Goal: Find specific page/section: Find specific page/section

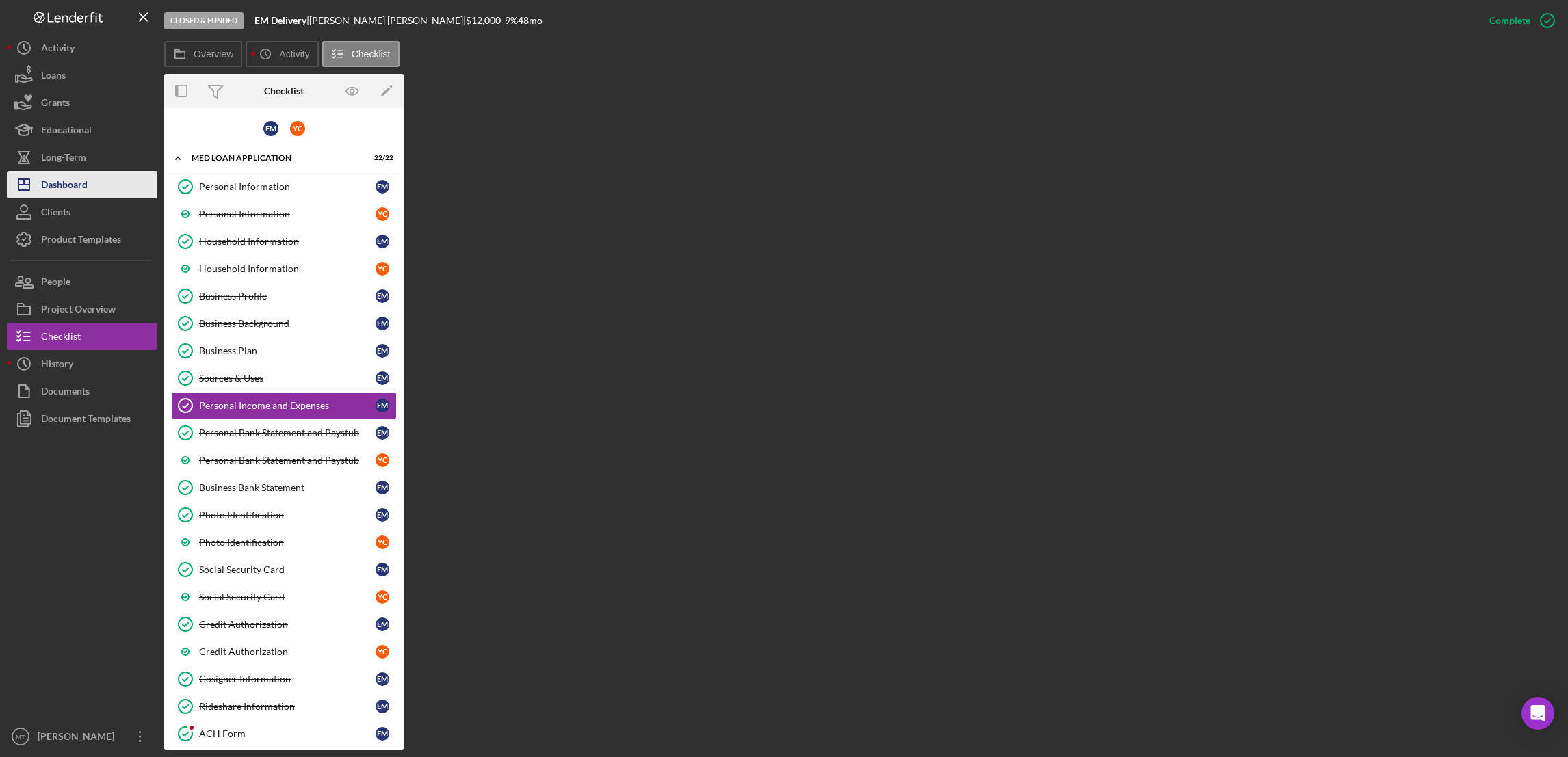
click at [81, 183] on div "Dashboard" at bounding box center [64, 186] width 47 height 30
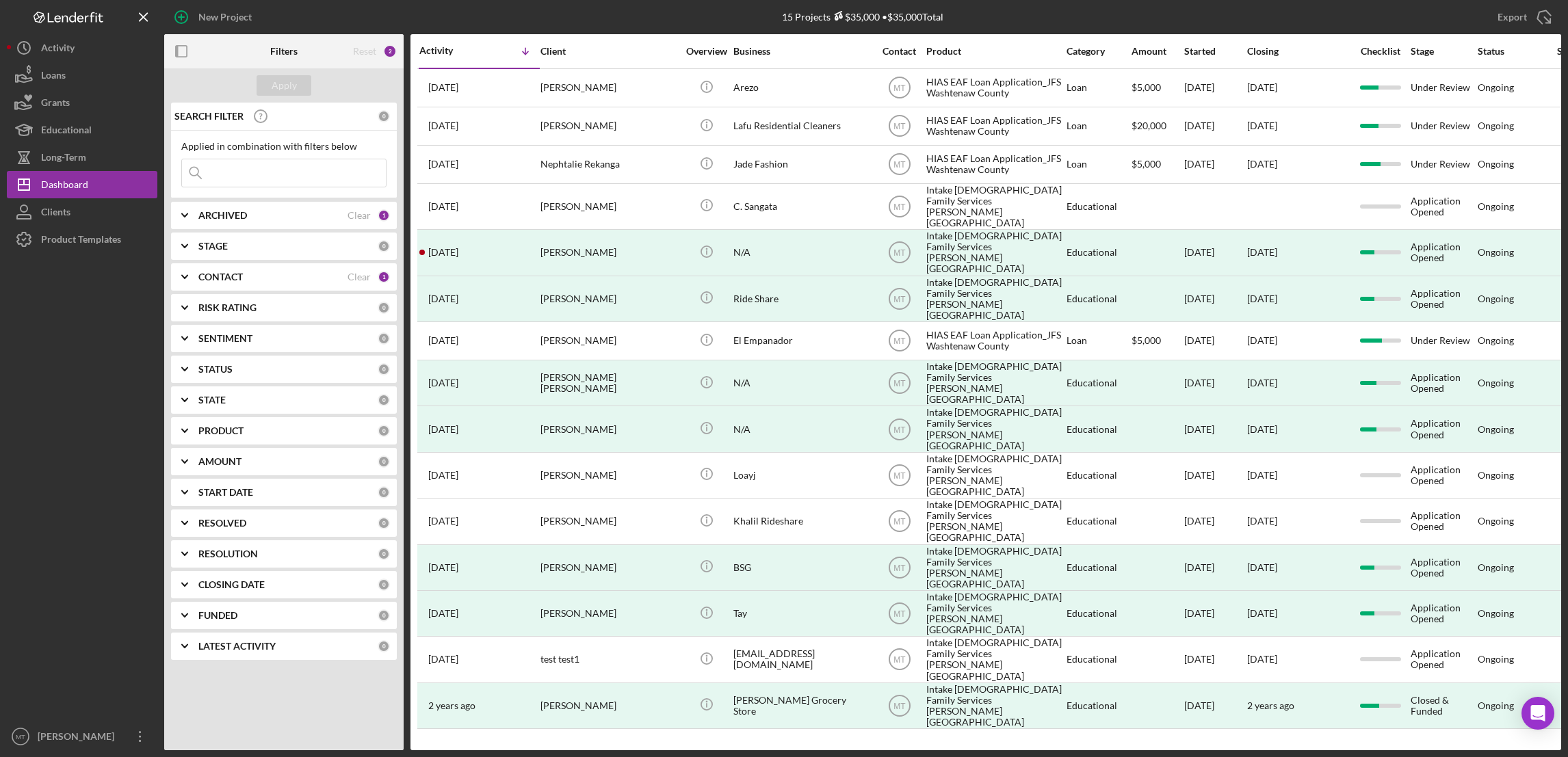
click at [231, 173] on input at bounding box center [284, 172] width 204 height 27
paste input "Chris"
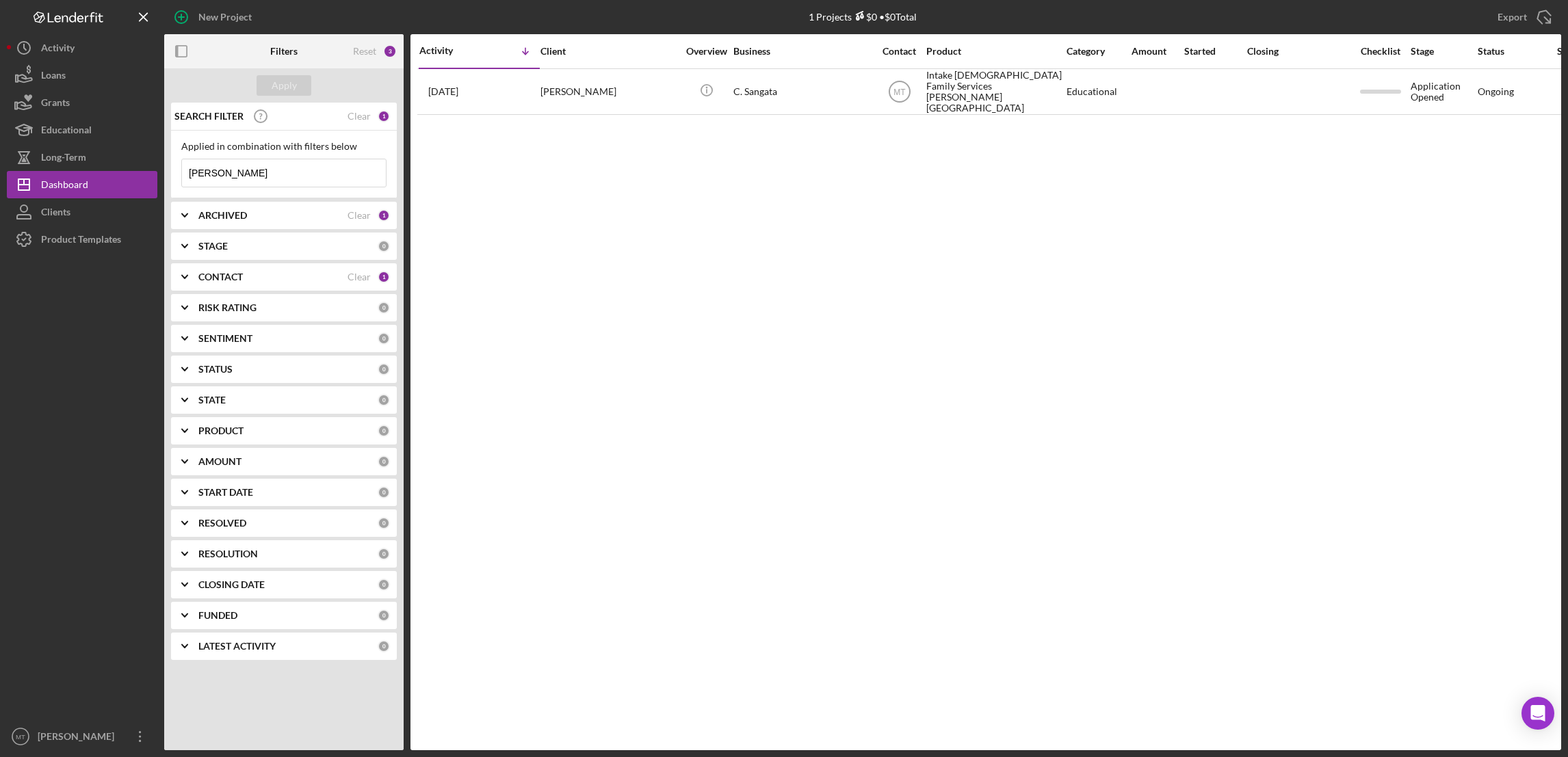
type input "Chris"
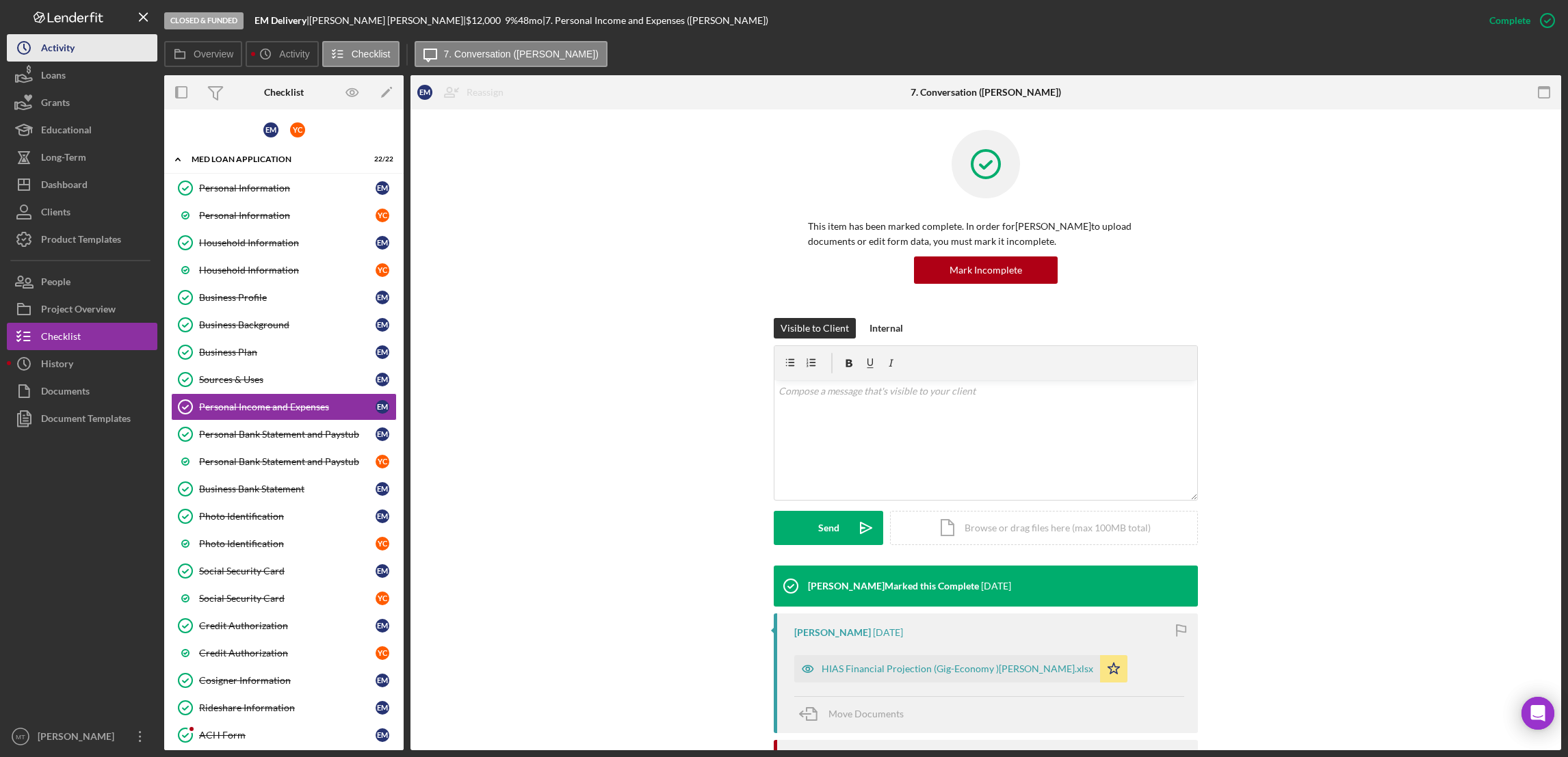
click at [66, 40] on div "Activity" at bounding box center [57, 49] width 33 height 30
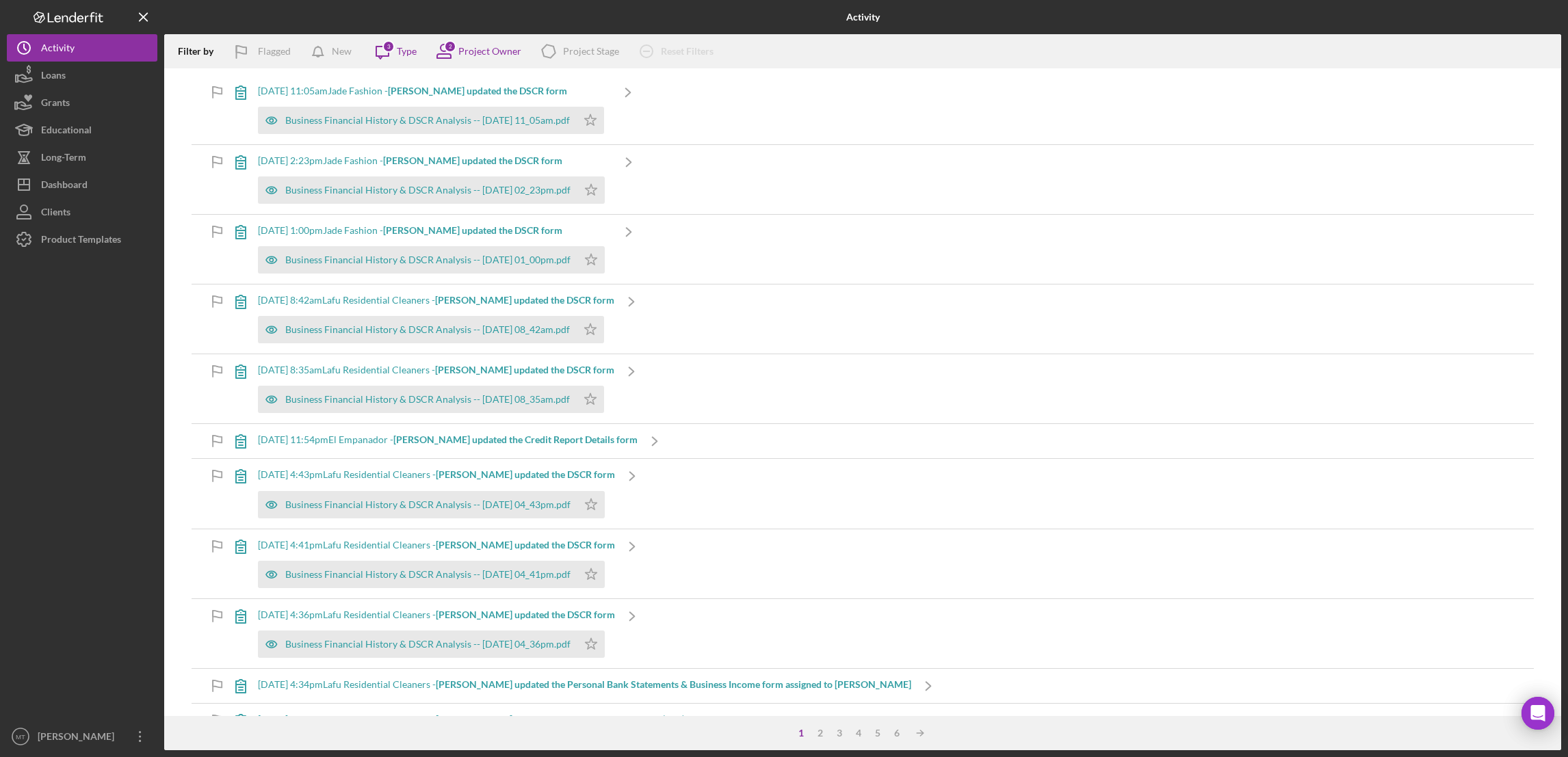
click at [68, 17] on icon "Logo-Reversed Created with Sketch." at bounding box center [68, 18] width 123 height 12
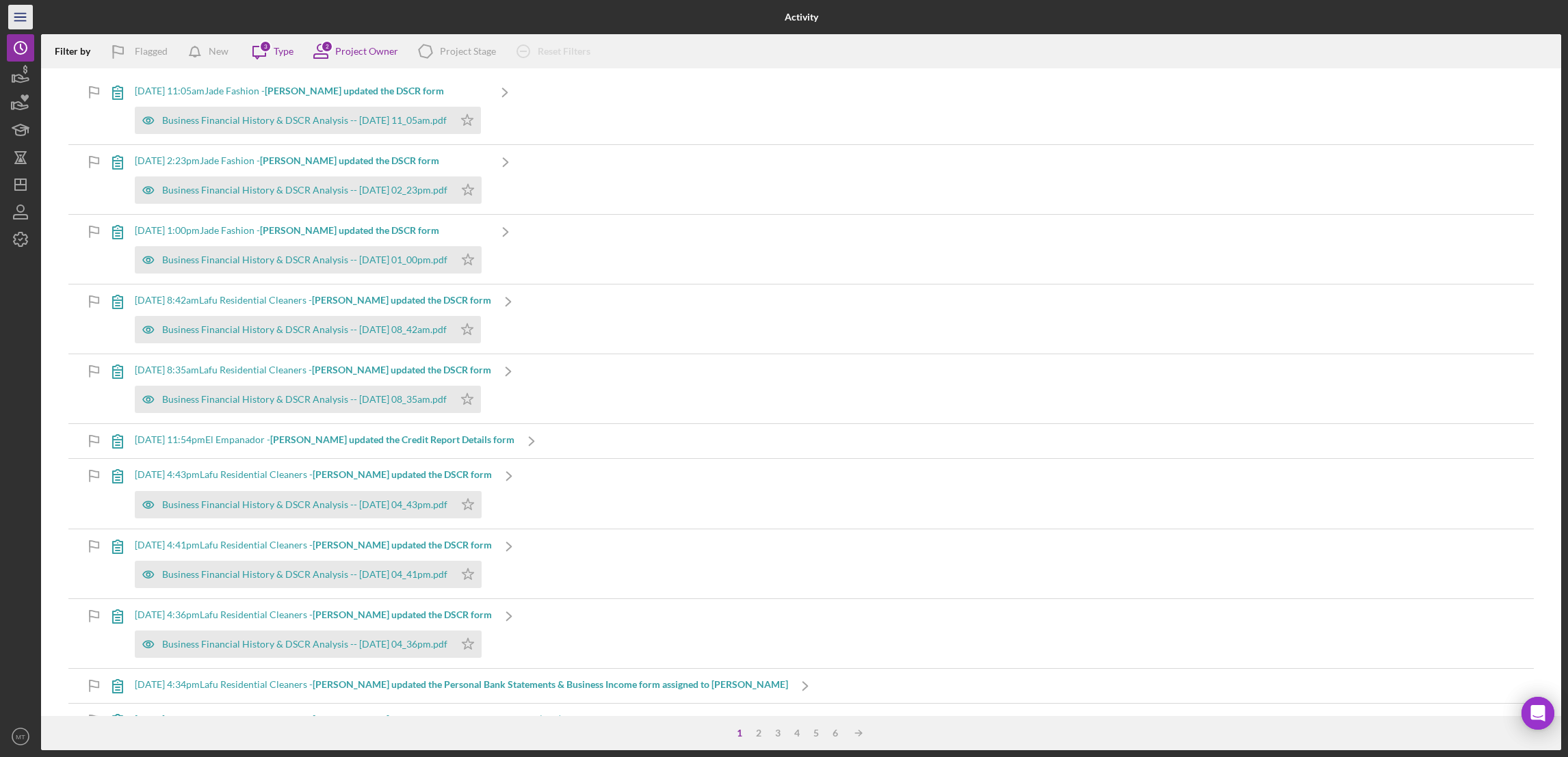
click at [14, 13] on line "button" at bounding box center [19, 13] width 11 height 0
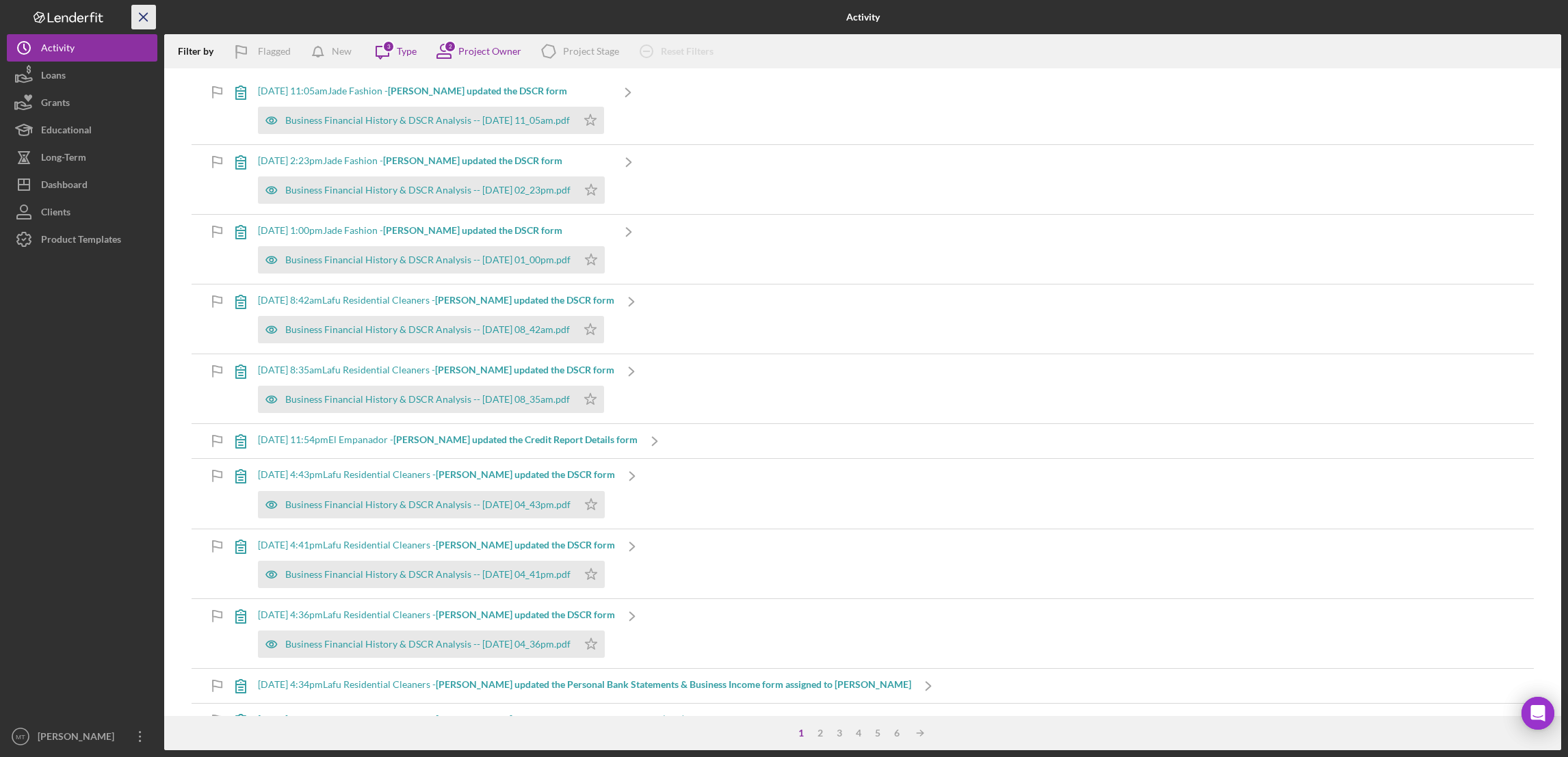
click at [142, 16] on line "button" at bounding box center [143, 16] width 7 height 7
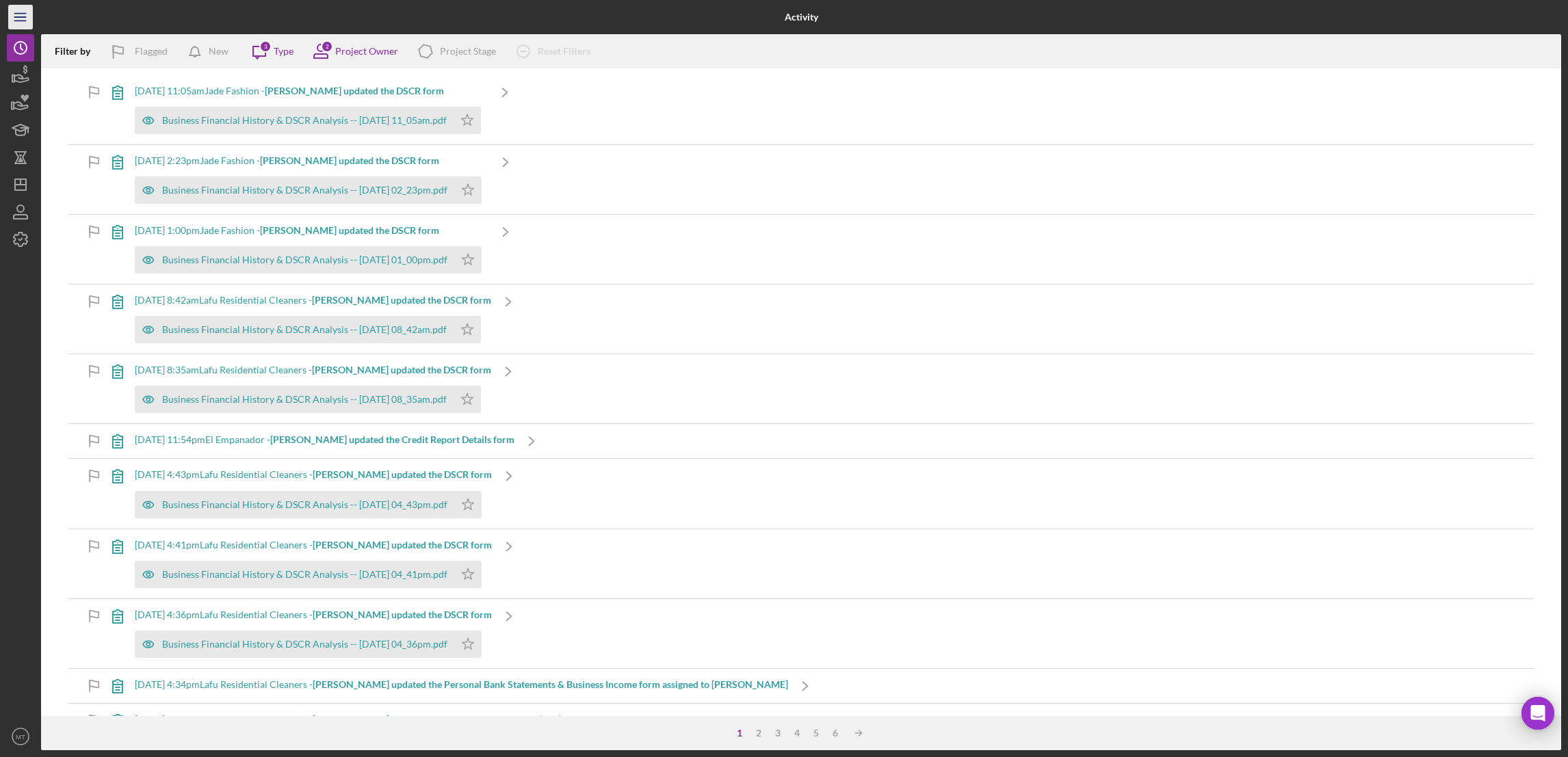
click at [26, 13] on icon "Icon/Menu" at bounding box center [20, 17] width 30 height 30
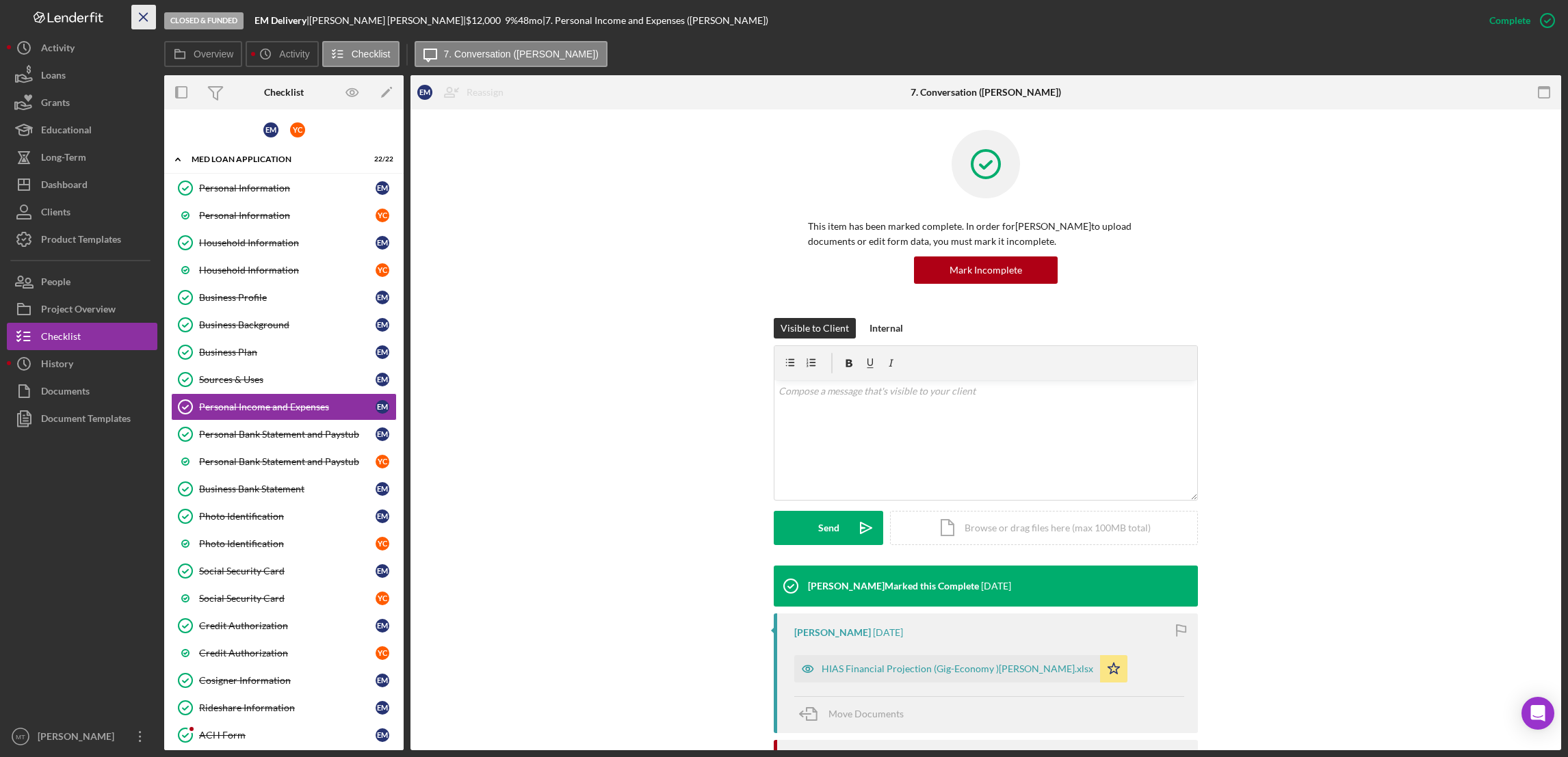
click at [143, 25] on icon "Icon/Menu Close" at bounding box center [143, 17] width 30 height 30
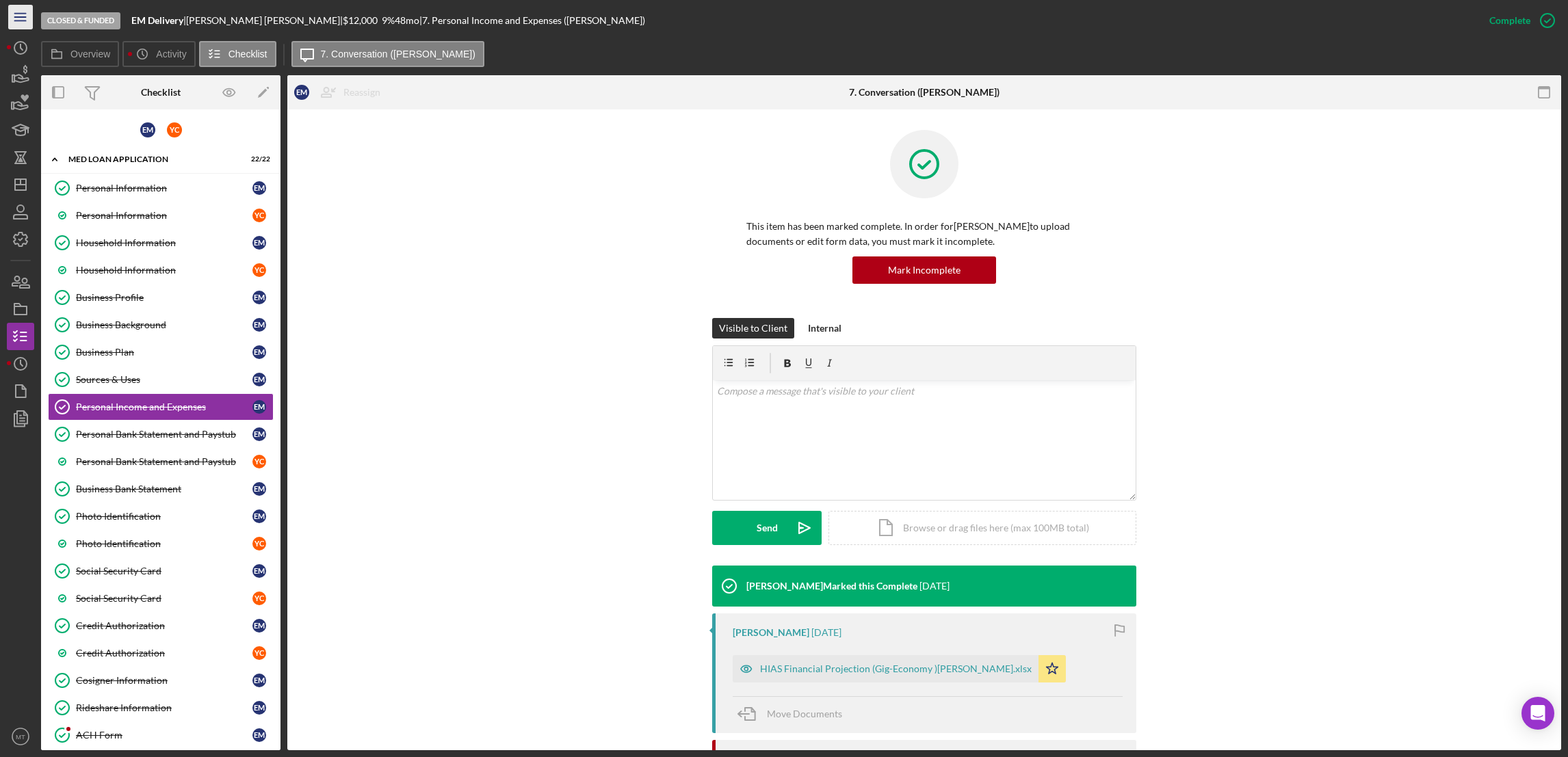
click at [16, 21] on line "button" at bounding box center [19, 21] width 11 height 0
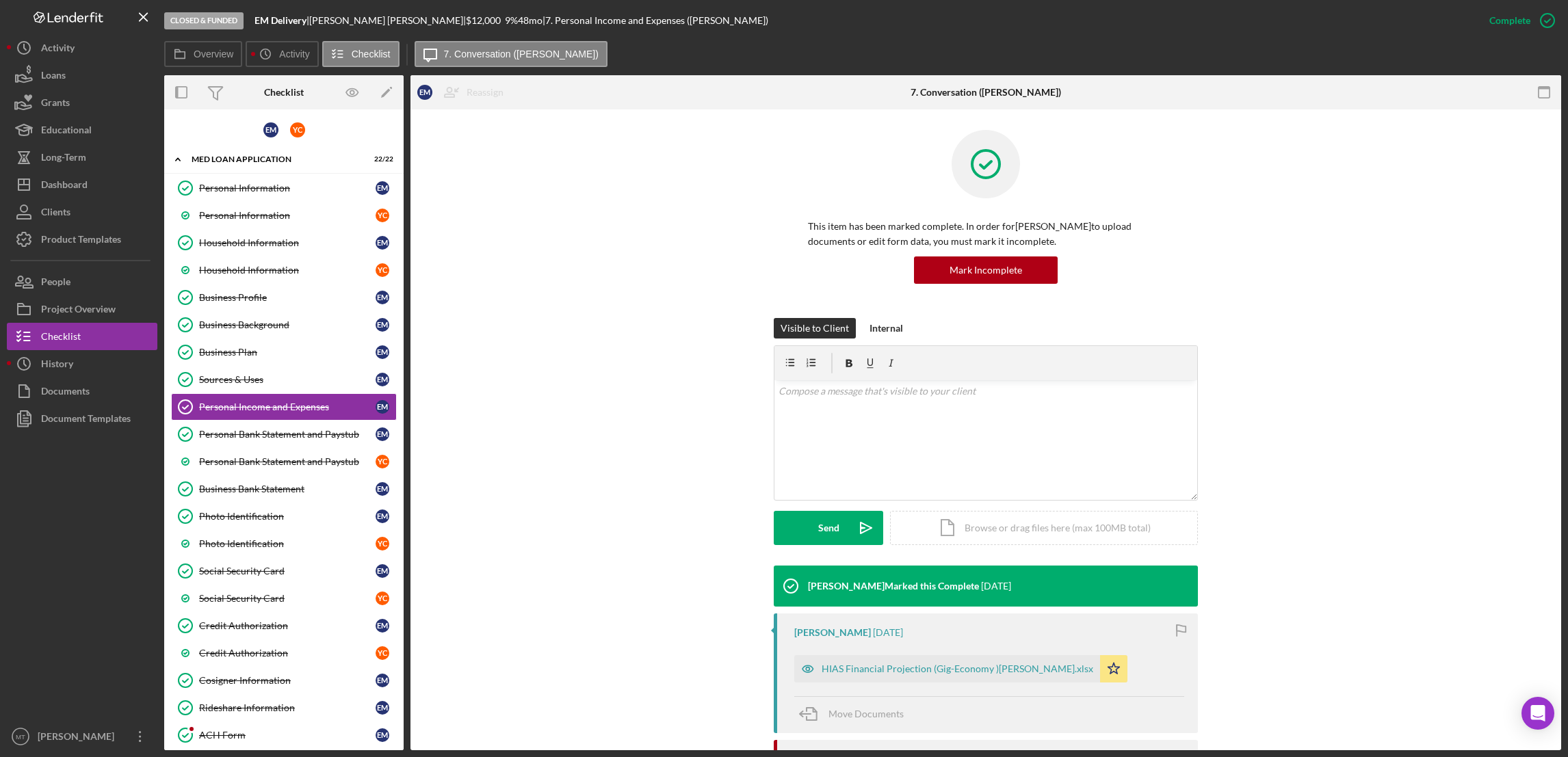
click at [959, 57] on div "Overview Icon/History Activity Checklist Icon/Message 7. Conversation ([PERSON_…" at bounding box center [863, 54] width 1397 height 27
